Goal: Transaction & Acquisition: Subscribe to service/newsletter

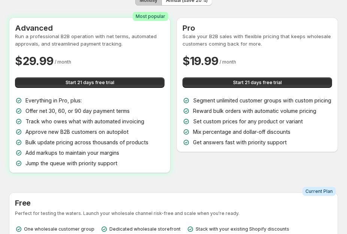
scroll to position [76, 0]
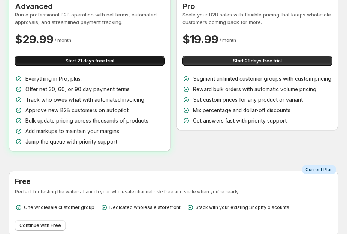
click at [131, 65] on button "Start 21 days free trial" at bounding box center [89, 61] width 149 height 10
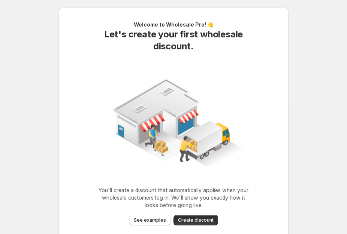
scroll to position [39, 0]
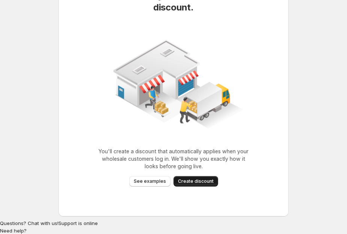
click at [198, 179] on span "Create discount" at bounding box center [196, 182] width 36 height 6
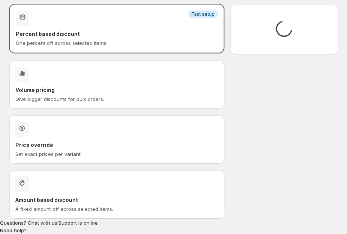
scroll to position [24, 0]
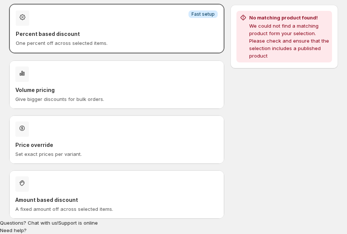
click at [82, 45] on p "One percent off across selected items." at bounding box center [117, 42] width 202 height 7
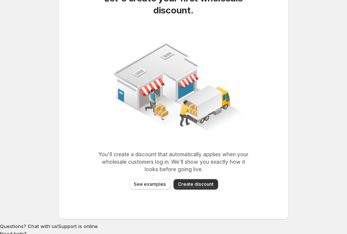
scroll to position [39, 0]
